Goal: Find contact information: Find contact information

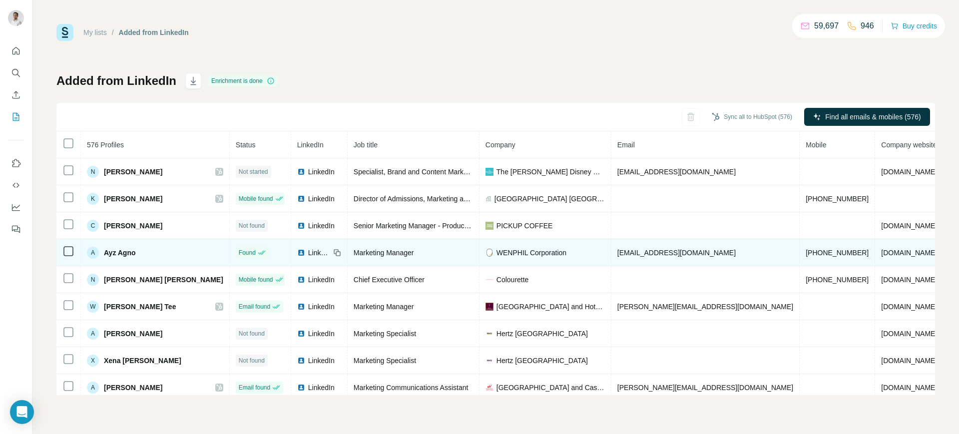
click at [297, 253] on img at bounding box center [301, 253] width 8 height 8
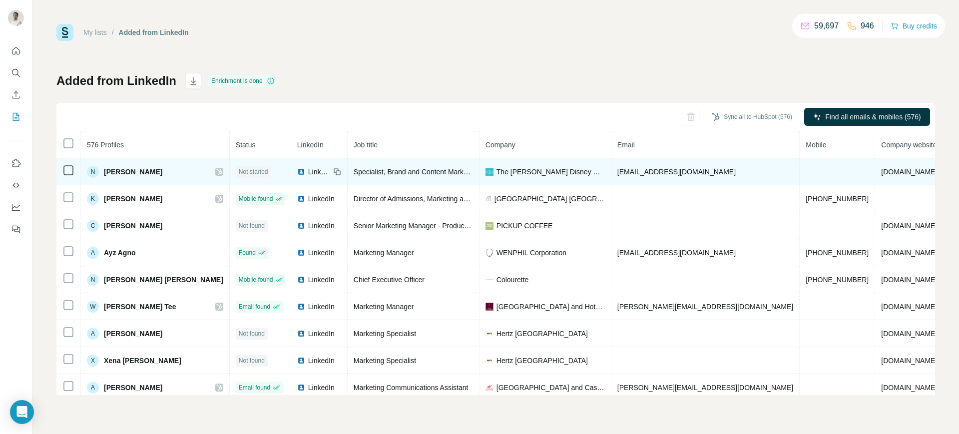
click at [638, 172] on span "nica.raye@disney.com" at bounding box center [676, 172] width 118 height 8
copy span "nica.raye@disney.com"
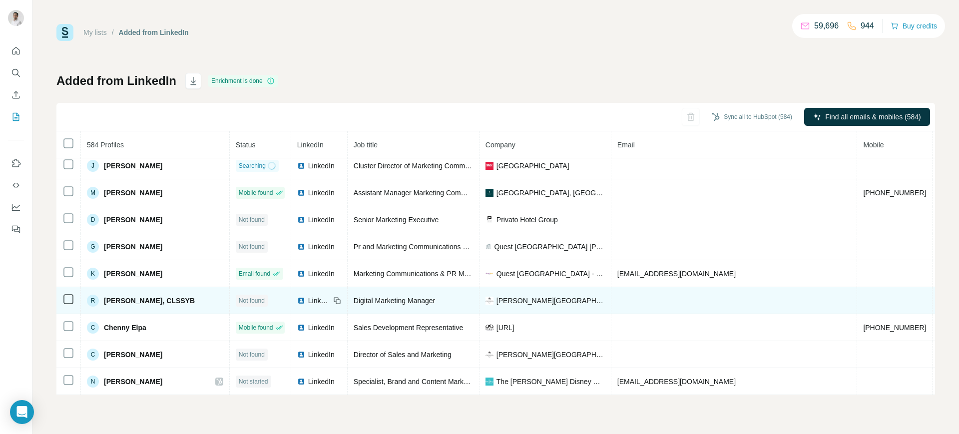
scroll to position [5, 0]
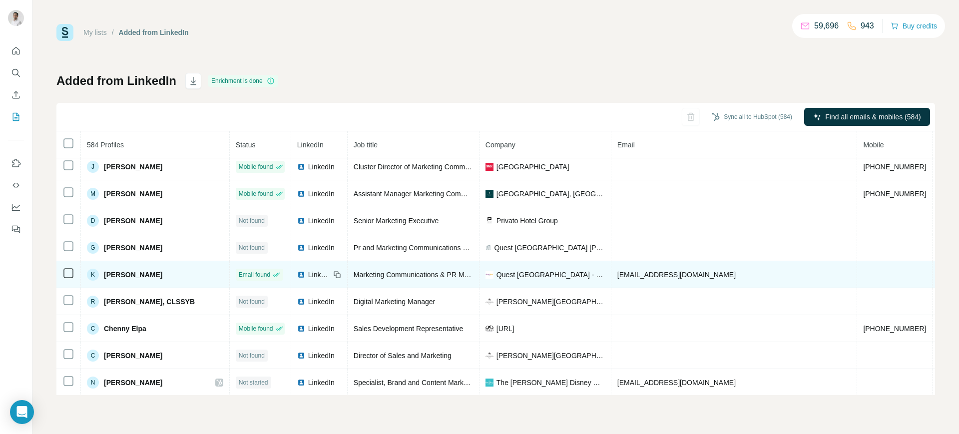
click at [648, 276] on span "[EMAIL_ADDRESS][DOMAIN_NAME]" at bounding box center [676, 275] width 118 height 8
copy span "[EMAIL_ADDRESS][DOMAIN_NAME]"
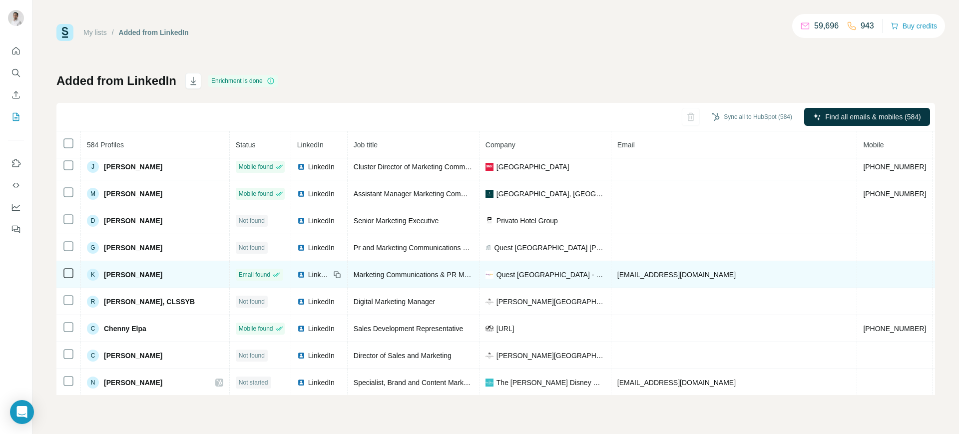
click at [333, 272] on icon at bounding box center [337, 275] width 8 height 8
click at [509, 271] on span "Quest Hotel & Conference Center - Cebu" at bounding box center [550, 275] width 108 height 10
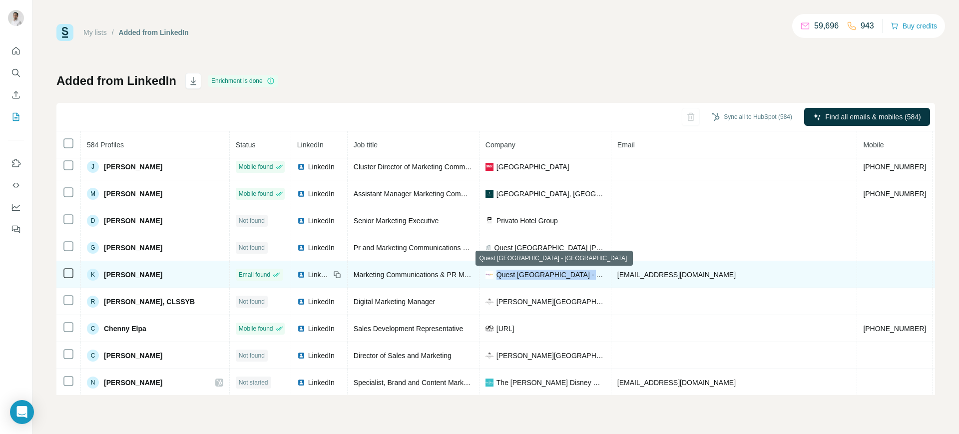
click at [509, 271] on span "Quest Hotel & Conference Center - Cebu" at bounding box center [550, 275] width 108 height 10
copy span "Quest Hotel & Conference Center - Cebu"
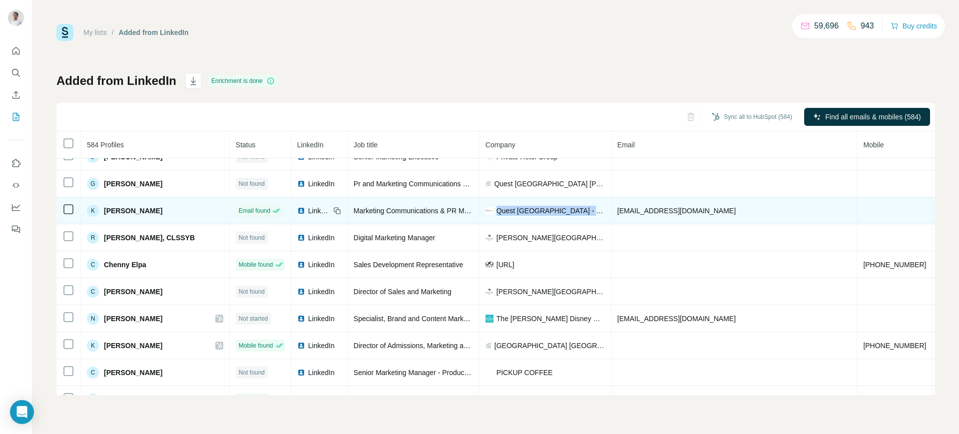
scroll to position [0, 0]
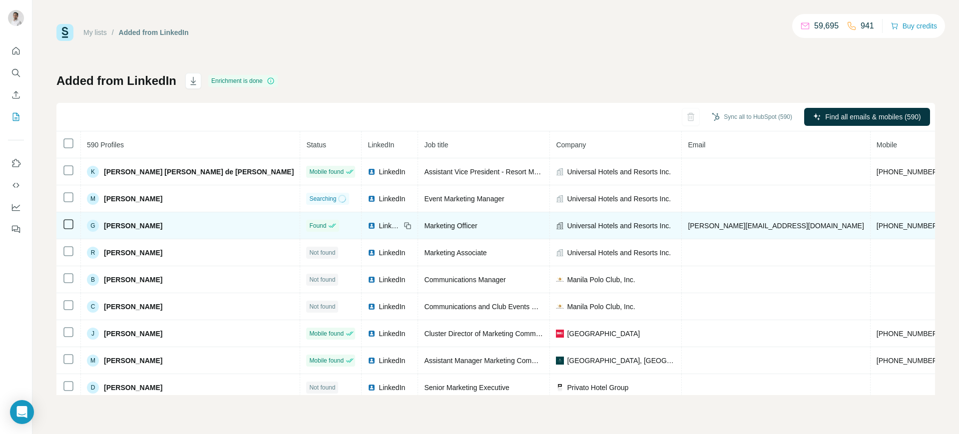
click at [688, 227] on span "[PERSON_NAME][EMAIL_ADDRESS][DOMAIN_NAME]" at bounding box center [776, 226] width 176 height 8
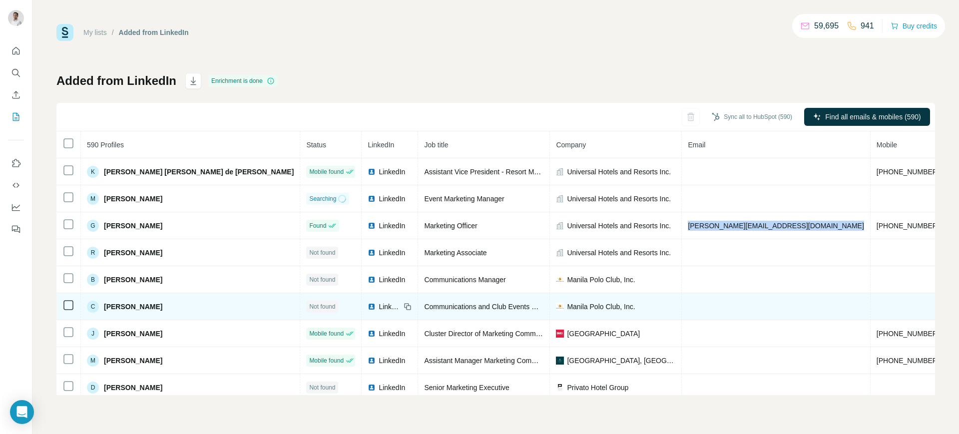
copy span "[PERSON_NAME][EMAIL_ADDRESS][DOMAIN_NAME]"
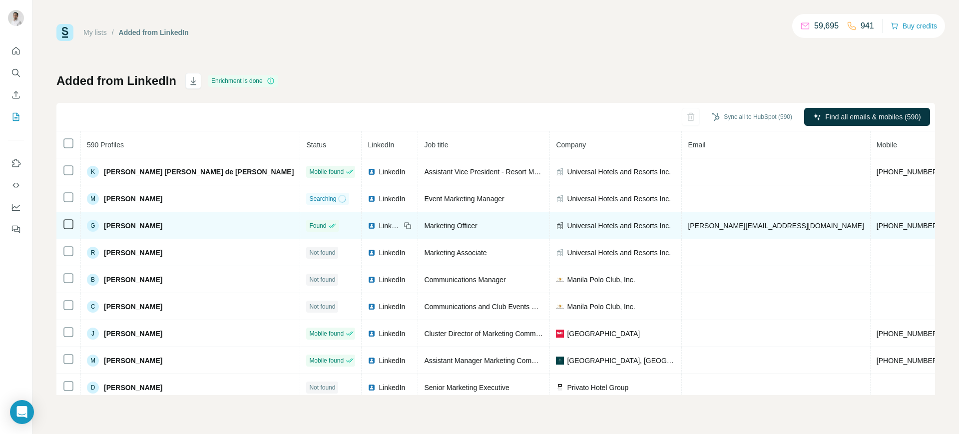
click at [404, 222] on icon at bounding box center [406, 224] width 4 height 4
click at [567, 223] on span "Universal Hotels and Resorts Inc." at bounding box center [619, 226] width 104 height 10
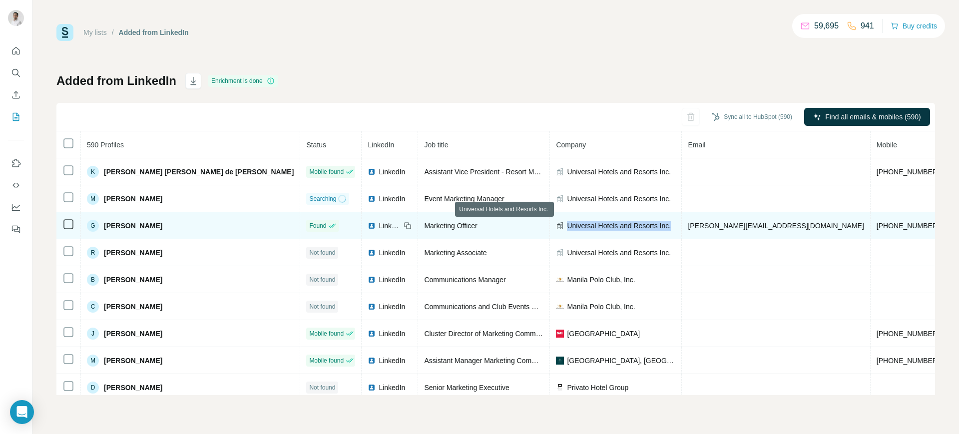
copy span "Universal Hotels and Resorts Inc."
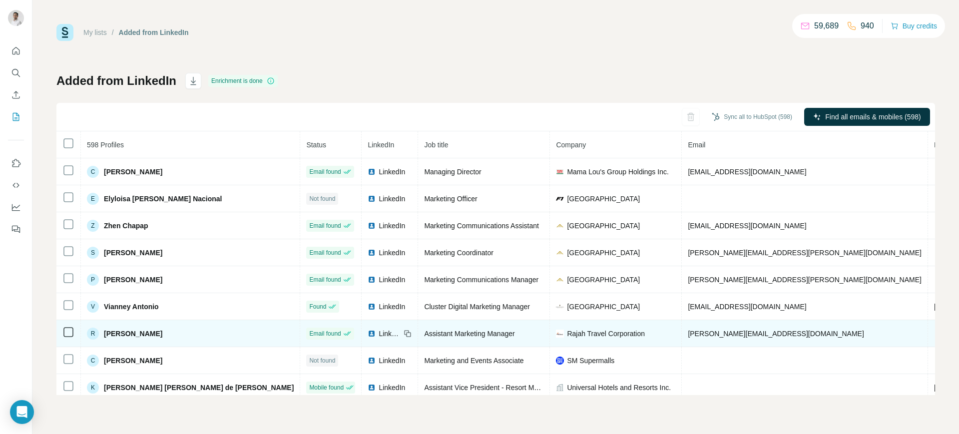
click at [688, 334] on span "[PERSON_NAME][EMAIL_ADDRESS][DOMAIN_NAME]" at bounding box center [776, 334] width 176 height 8
click at [688, 334] on span "rosemarie@rajahtravel.com" at bounding box center [776, 334] width 176 height 8
copy span "rosemarie@rajahtravel.com"
click at [403, 331] on icon at bounding box center [407, 334] width 8 height 8
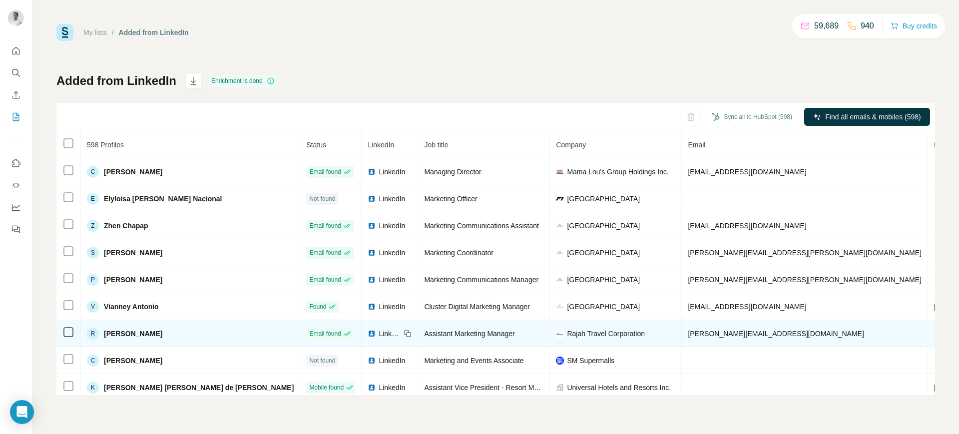
click at [567, 330] on span "Rajah Travel Corporation" at bounding box center [606, 334] width 78 height 10
copy span "Rajah Travel Corporation"
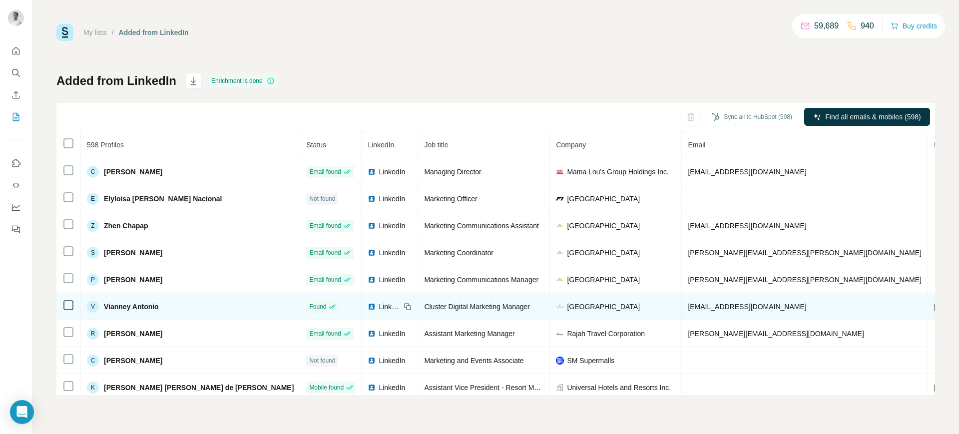
click at [688, 303] on span "vianney.antonio@ihg.com" at bounding box center [747, 307] width 118 height 8
copy span "vianney.antonio@ihg.com"
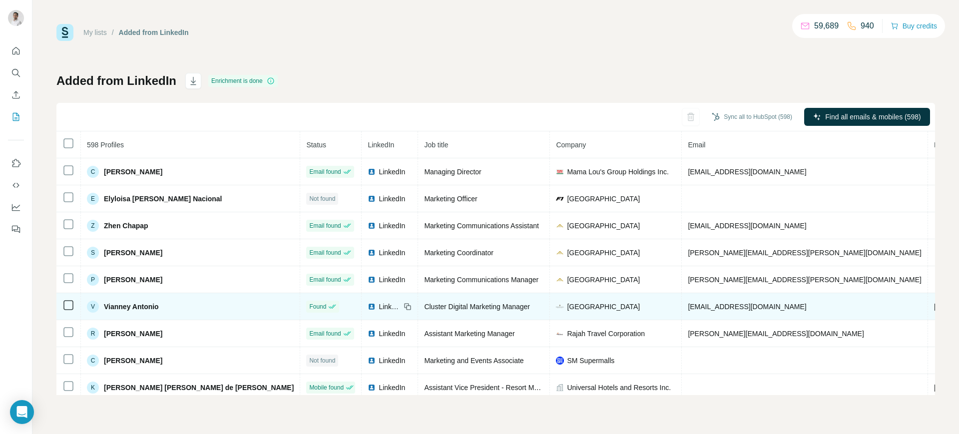
click at [406, 305] on icon at bounding box center [408, 307] width 4 height 4
click at [567, 305] on span "Crowne Plaza Manila Galleria" at bounding box center [603, 307] width 73 height 10
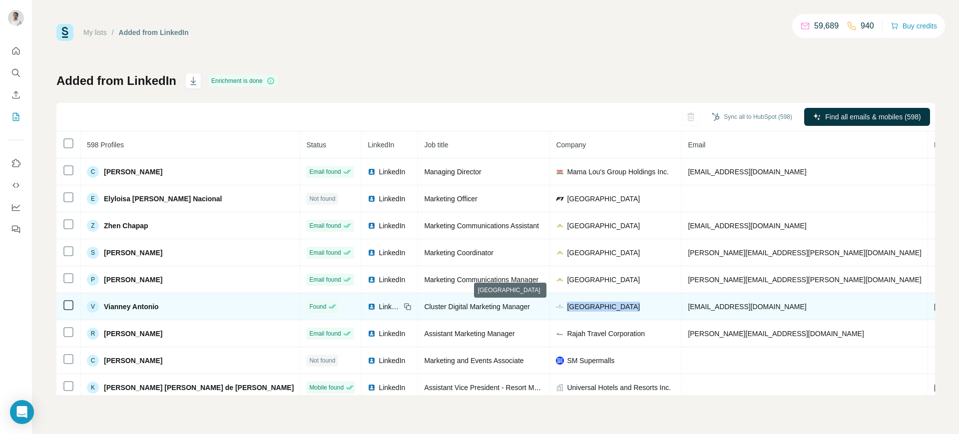
copy span "Crowne Plaza Manila Galleria"
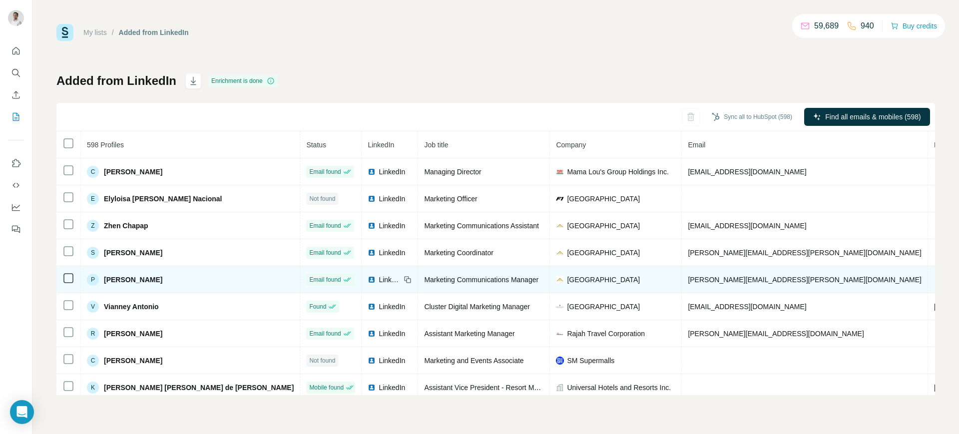
click at [688, 278] on span "patti.martin@taalvistahotel.com" at bounding box center [805, 280] width 234 height 8
copy span "patti.martin@taalvistahotel.com"
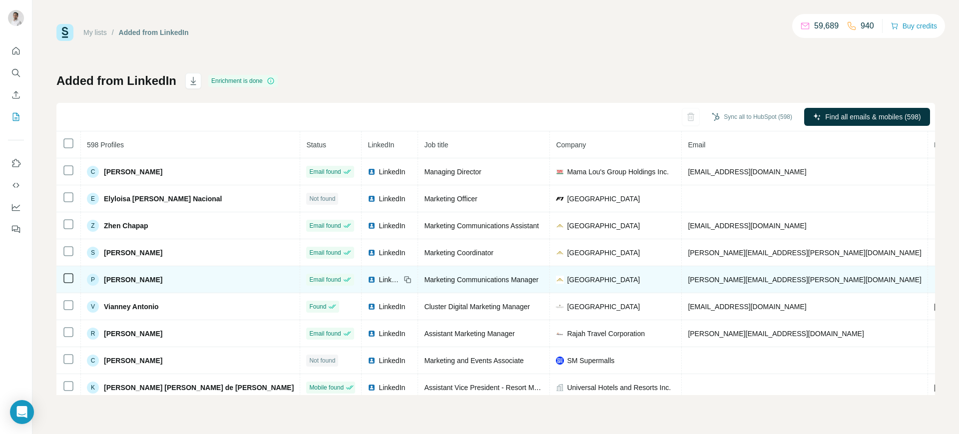
click at [403, 278] on icon at bounding box center [407, 280] width 8 height 8
click at [567, 277] on span "[GEOGRAPHIC_DATA]" at bounding box center [603, 280] width 73 height 10
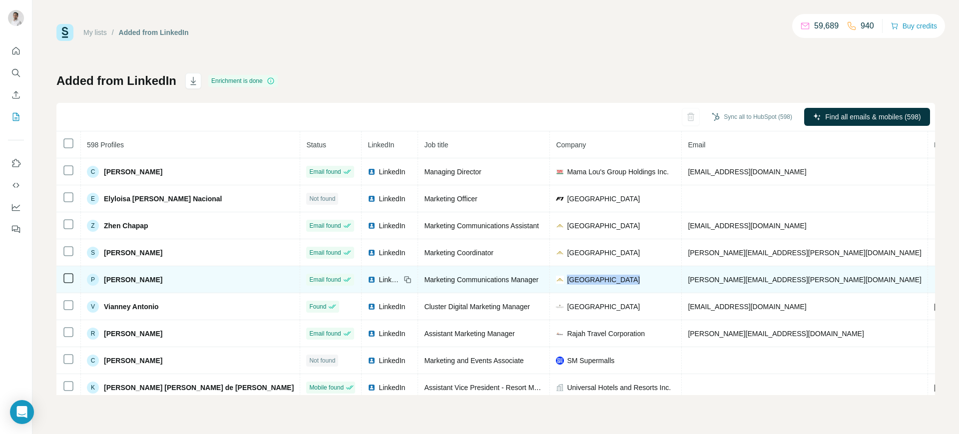
copy span "[GEOGRAPHIC_DATA]"
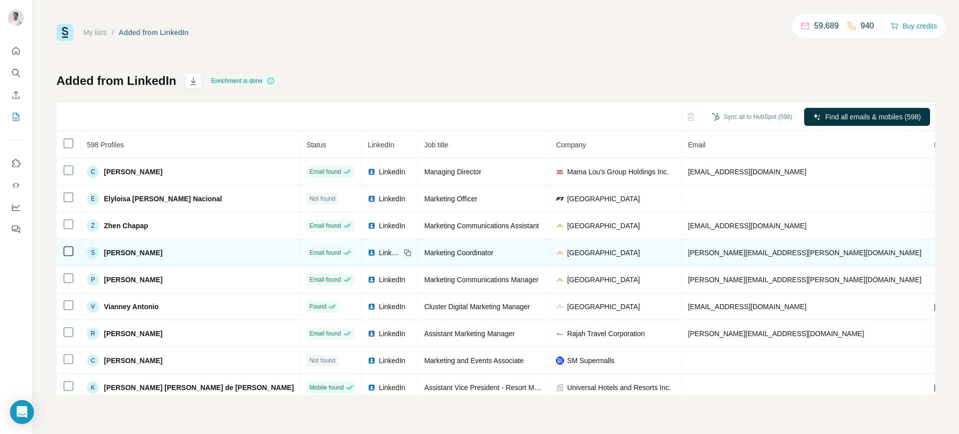
click at [688, 255] on span "sheena-marie.pelaez@taalvistahotel.com" at bounding box center [805, 253] width 234 height 8
copy span "sheena-marie.pelaez@taalvistahotel.com"
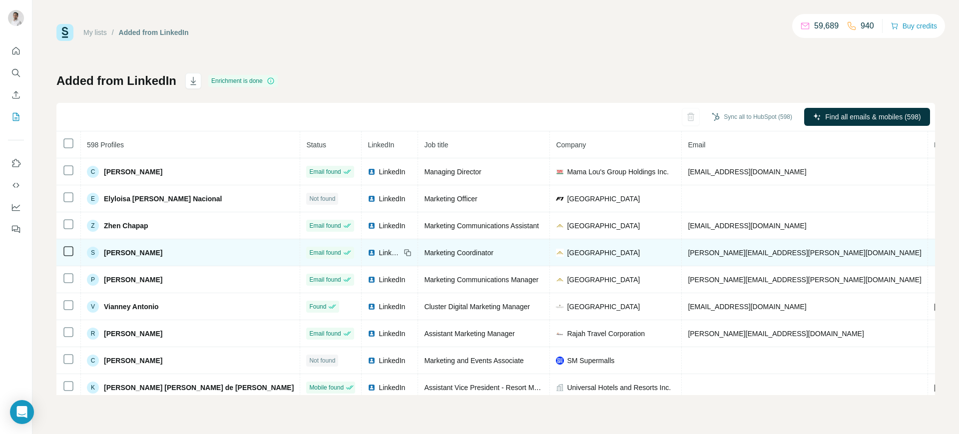
click at [406, 251] on icon at bounding box center [408, 253] width 4 height 4
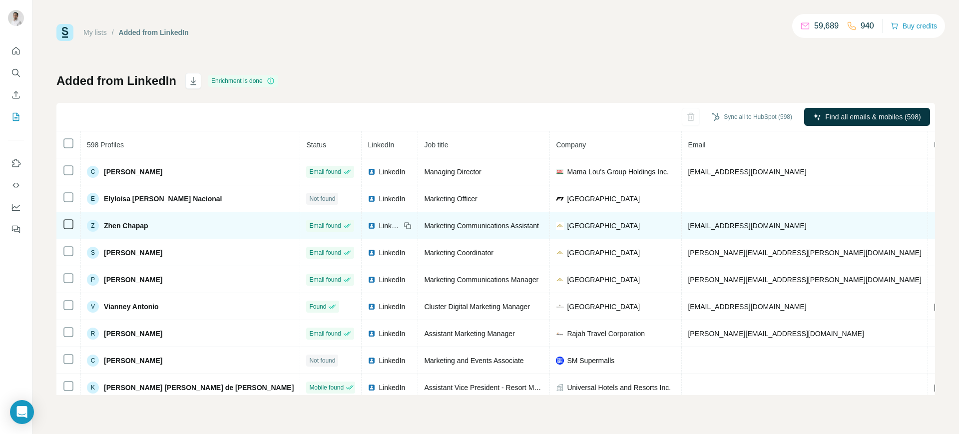
click at [688, 226] on span "[EMAIL_ADDRESS][DOMAIN_NAME]" at bounding box center [747, 226] width 118 height 8
copy span "[EMAIL_ADDRESS][DOMAIN_NAME]"
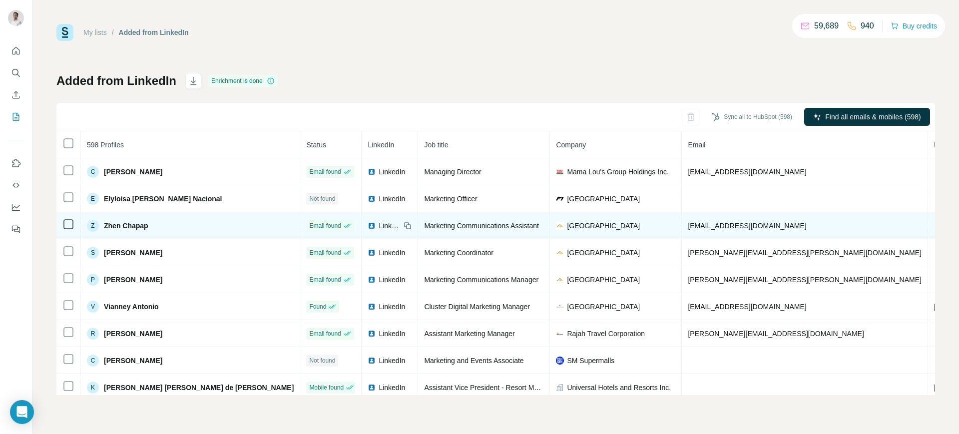
click at [406, 224] on icon at bounding box center [408, 226] width 4 height 4
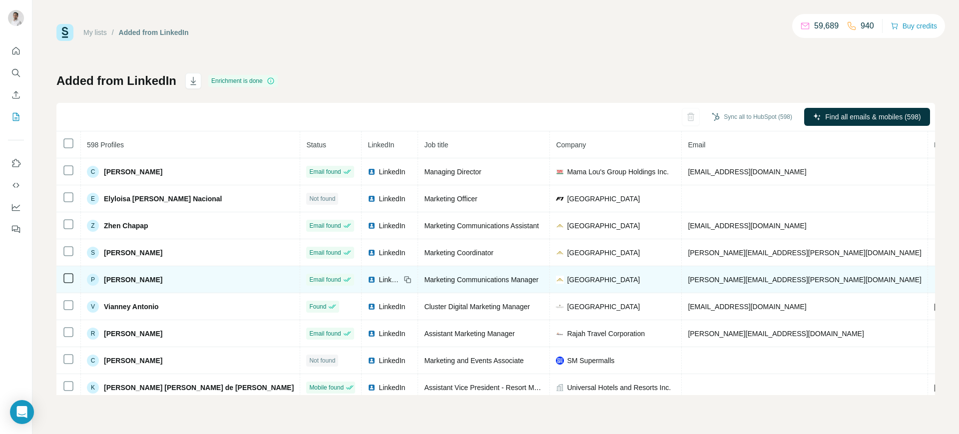
click at [379, 280] on span "LinkedIn" at bounding box center [390, 280] width 22 height 10
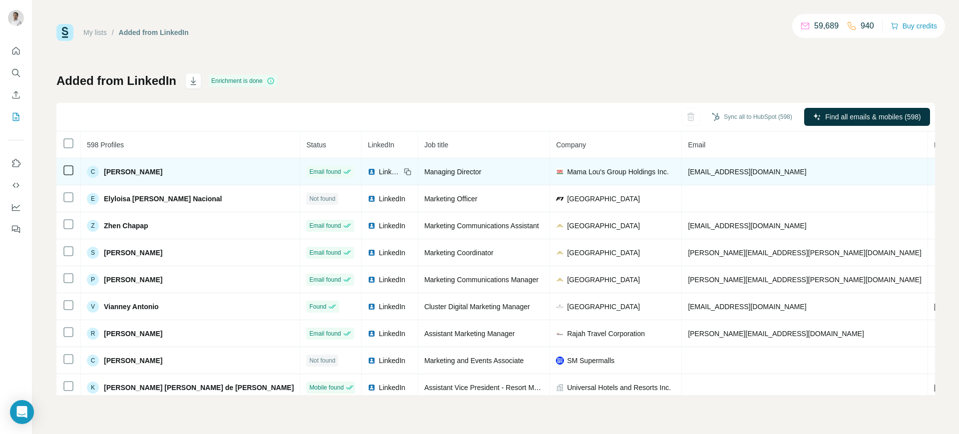
click at [688, 173] on span "[EMAIL_ADDRESS][DOMAIN_NAME]" at bounding box center [747, 172] width 118 height 8
copy span "[EMAIL_ADDRESS][DOMAIN_NAME]"
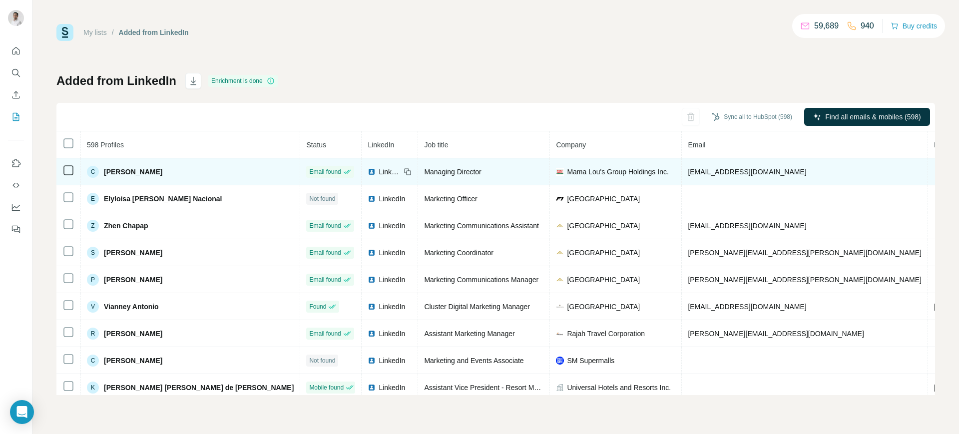
click at [403, 169] on icon at bounding box center [407, 172] width 8 height 8
click at [567, 174] on span "Mama Lou's Group Holdings Inc." at bounding box center [617, 172] width 101 height 10
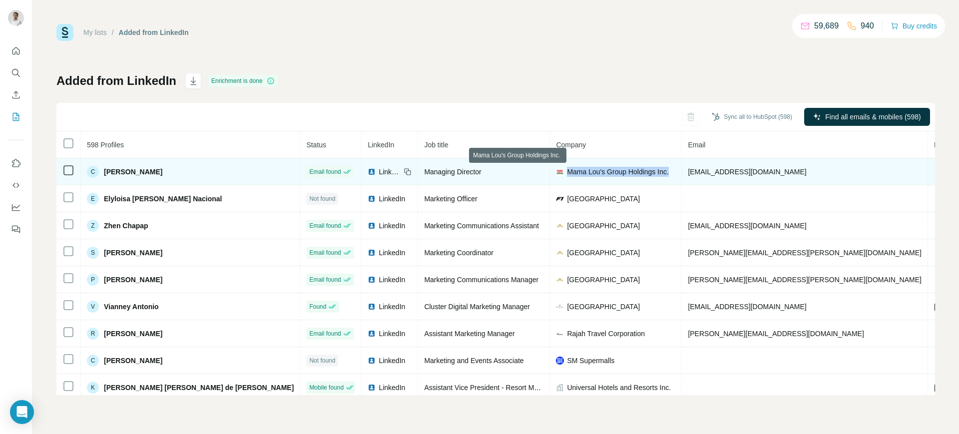
copy span "Mama Lou's Group Holdings Inc."
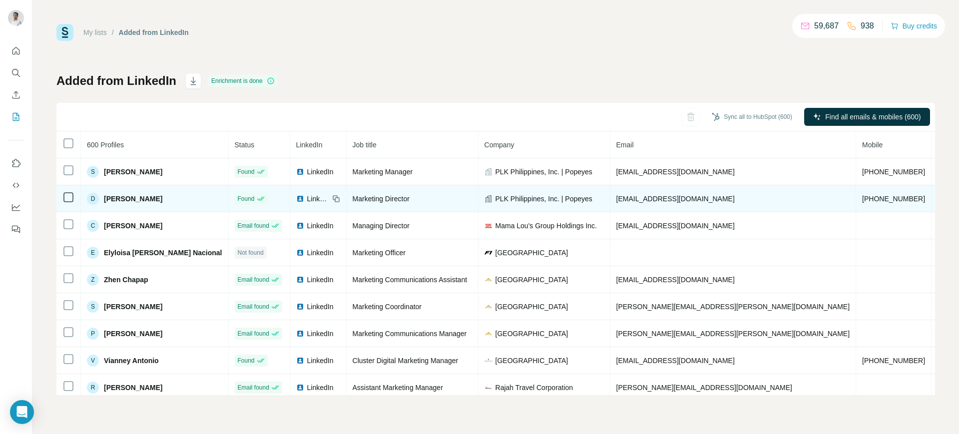
click at [622, 197] on span "[EMAIL_ADDRESS][DOMAIN_NAME]" at bounding box center [675, 199] width 118 height 8
copy span "[EMAIL_ADDRESS][DOMAIN_NAME]"
click at [332, 196] on icon at bounding box center [336, 199] width 8 height 8
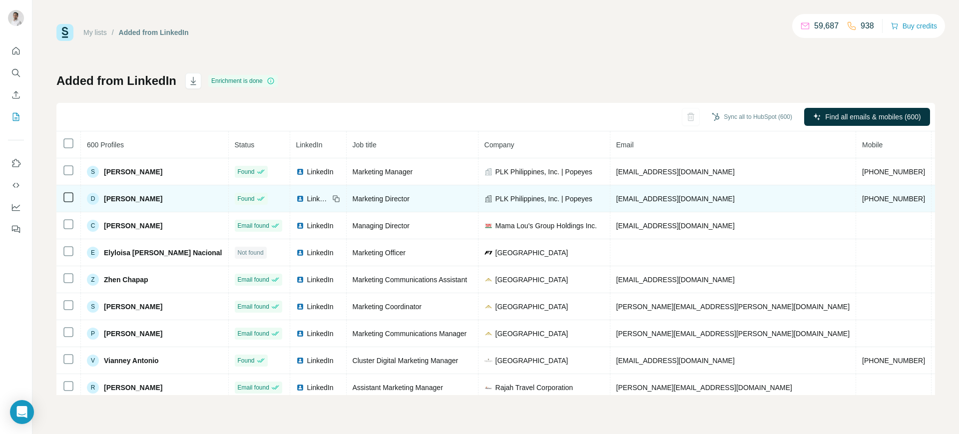
click at [495, 200] on span "PLK Philippines, Inc. | Popeyes" at bounding box center [543, 199] width 97 height 10
copy span "PLK Philippines, Inc. | Popeyes"
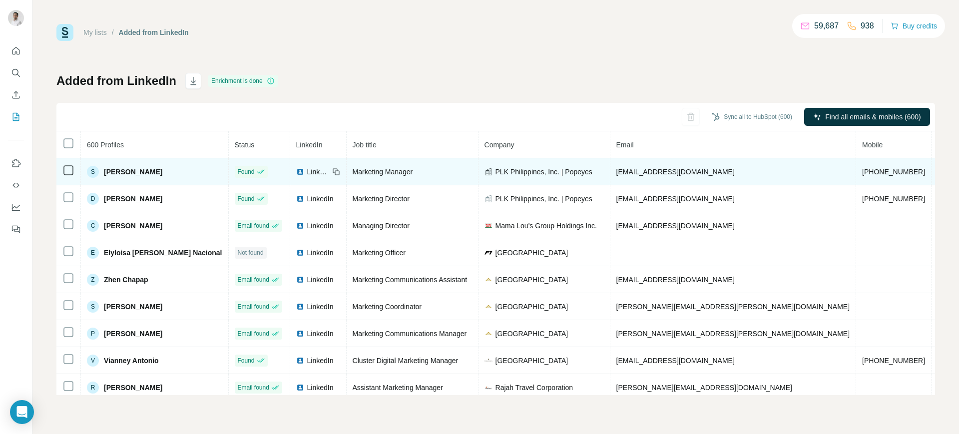
click at [616, 173] on span "[EMAIL_ADDRESS][DOMAIN_NAME]" at bounding box center [675, 172] width 118 height 8
copy span "[EMAIL_ADDRESS][DOMAIN_NAME]"
click at [332, 170] on icon at bounding box center [336, 172] width 8 height 8
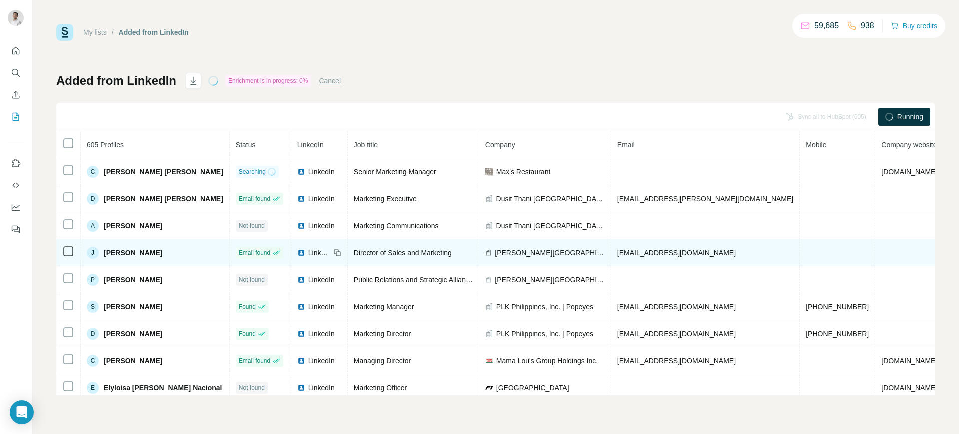
click at [630, 254] on span "[EMAIL_ADDRESS][DOMAIN_NAME]" at bounding box center [676, 253] width 118 height 8
copy span "[EMAIL_ADDRESS][DOMAIN_NAME]"
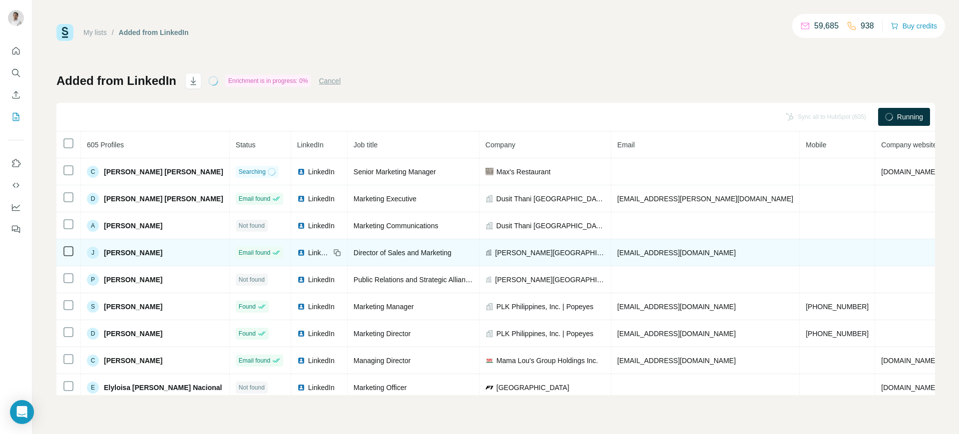
click at [334, 250] on icon at bounding box center [336, 251] width 4 height 4
click at [481, 244] on td "[PERSON_NAME][GEOGRAPHIC_DATA]" at bounding box center [545, 252] width 132 height 27
copy span "[PERSON_NAME][GEOGRAPHIC_DATA]"
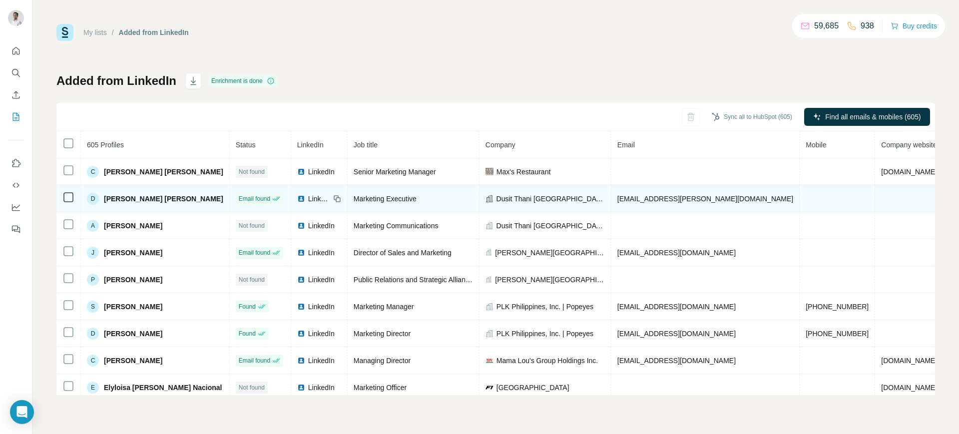
click at [624, 200] on span "[EMAIL_ADDRESS][PERSON_NAME][DOMAIN_NAME]" at bounding box center [705, 199] width 176 height 8
copy span "[EMAIL_ADDRESS][PERSON_NAME][DOMAIN_NAME]"
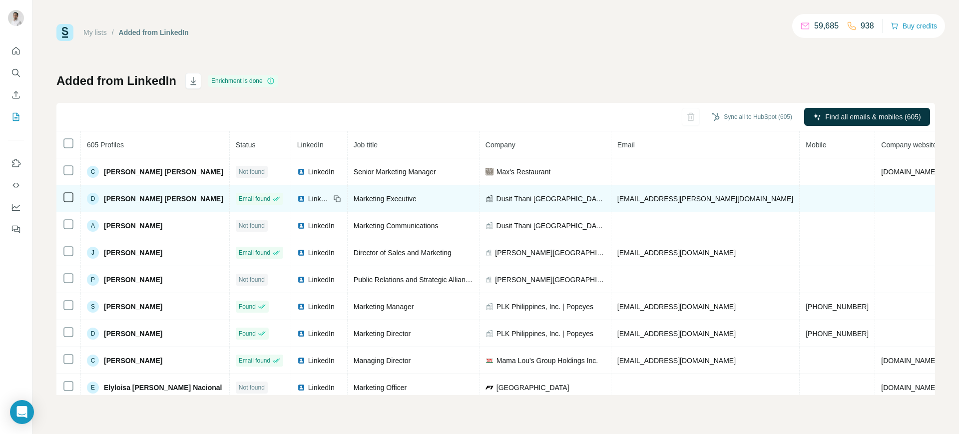
click at [333, 195] on icon at bounding box center [337, 199] width 8 height 8
click at [496, 197] on span "Dusit Thani [GEOGRAPHIC_DATA]" at bounding box center [550, 199] width 108 height 10
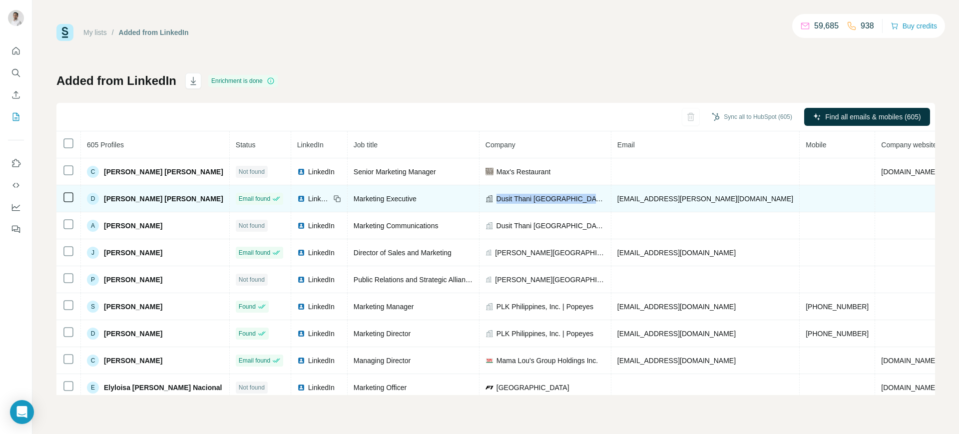
copy span "Dusit Thani [GEOGRAPHIC_DATA]"
